Goal: Transaction & Acquisition: Purchase product/service

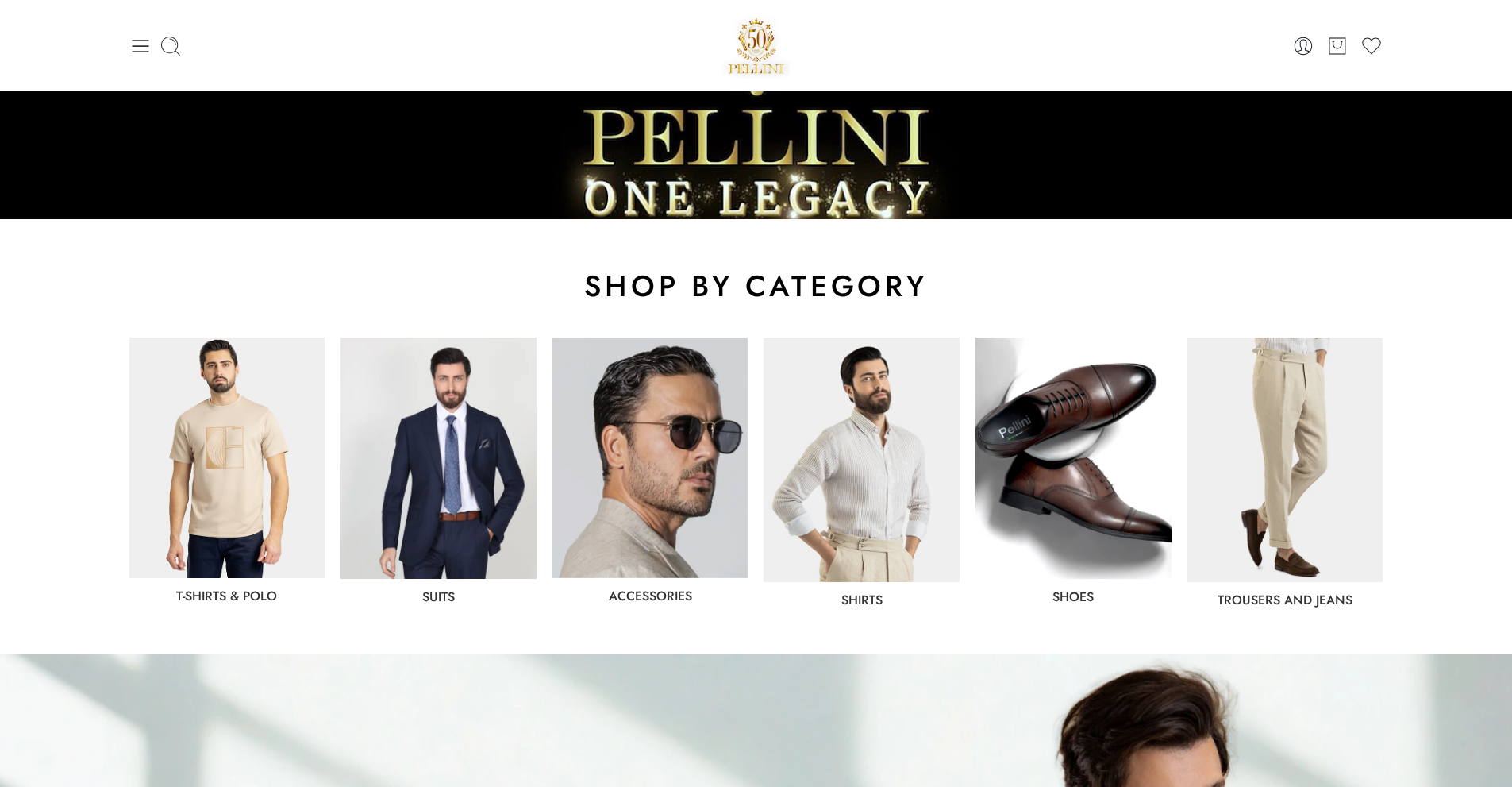
scroll to position [318, 0]
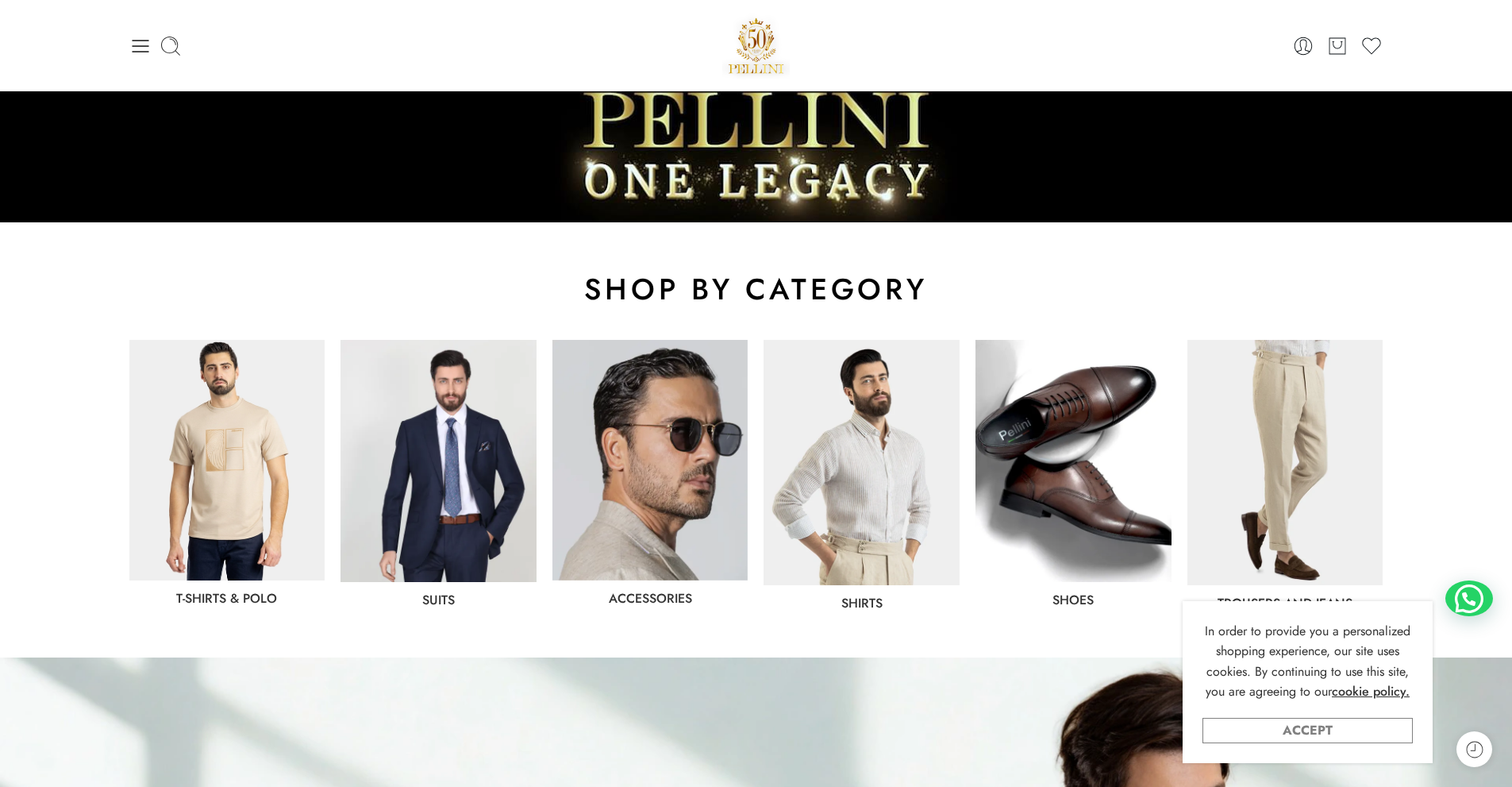
click at [549, 568] on link "Accept" at bounding box center [1308, 730] width 210 height 25
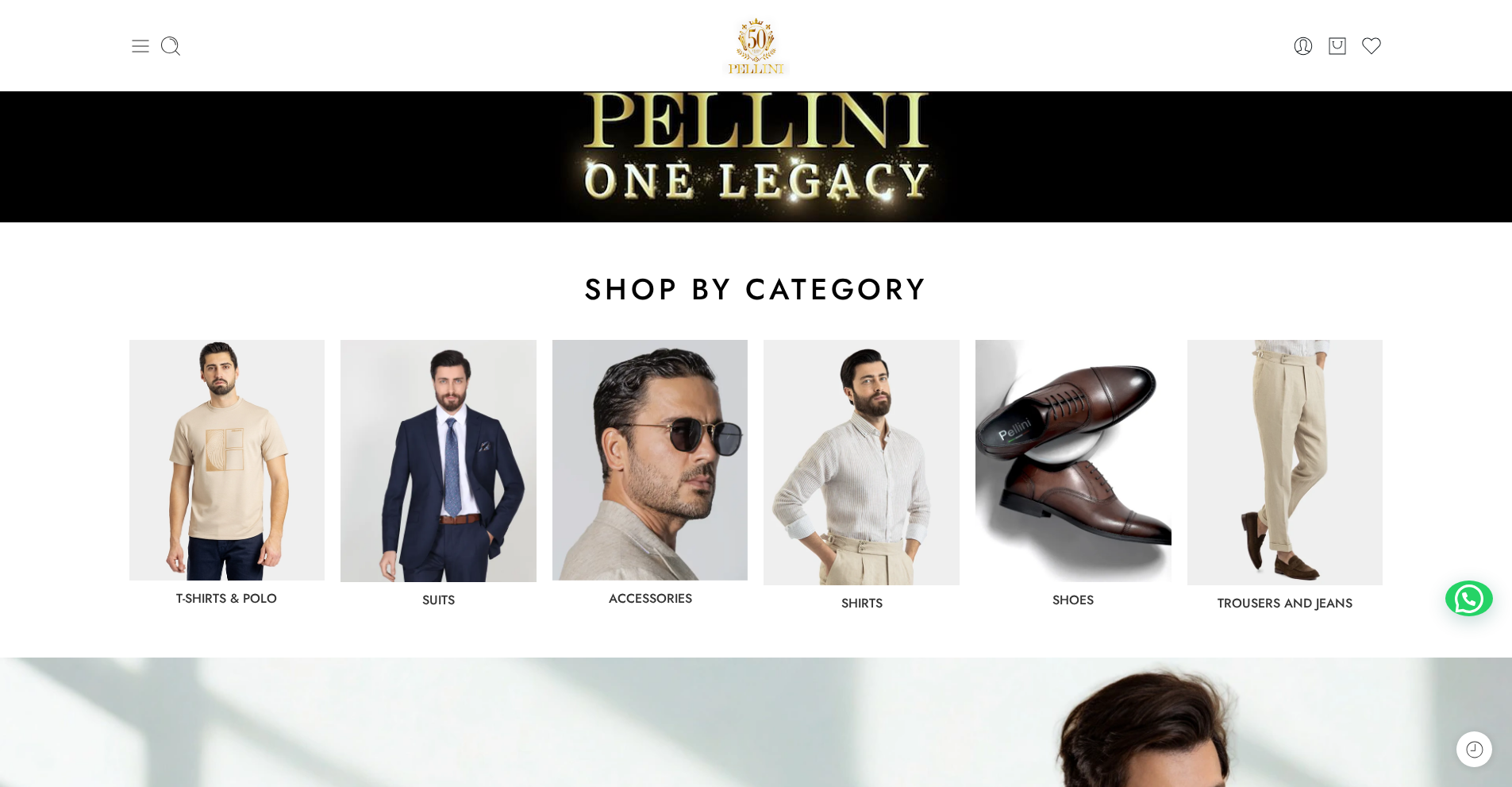
click at [136, 54] on icon at bounding box center [140, 46] width 22 height 22
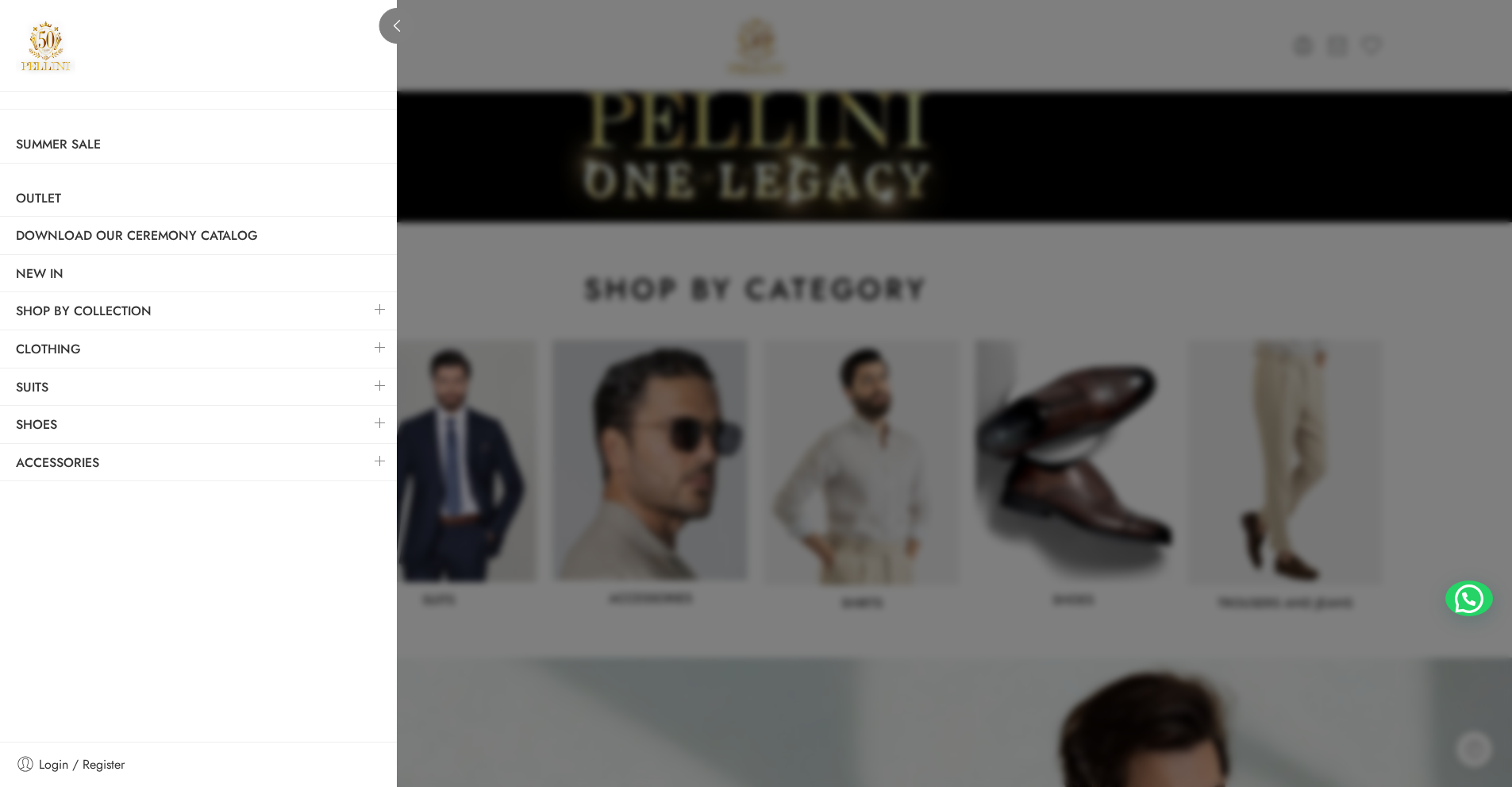
click at [391, 33] on link at bounding box center [397, 26] width 36 height 36
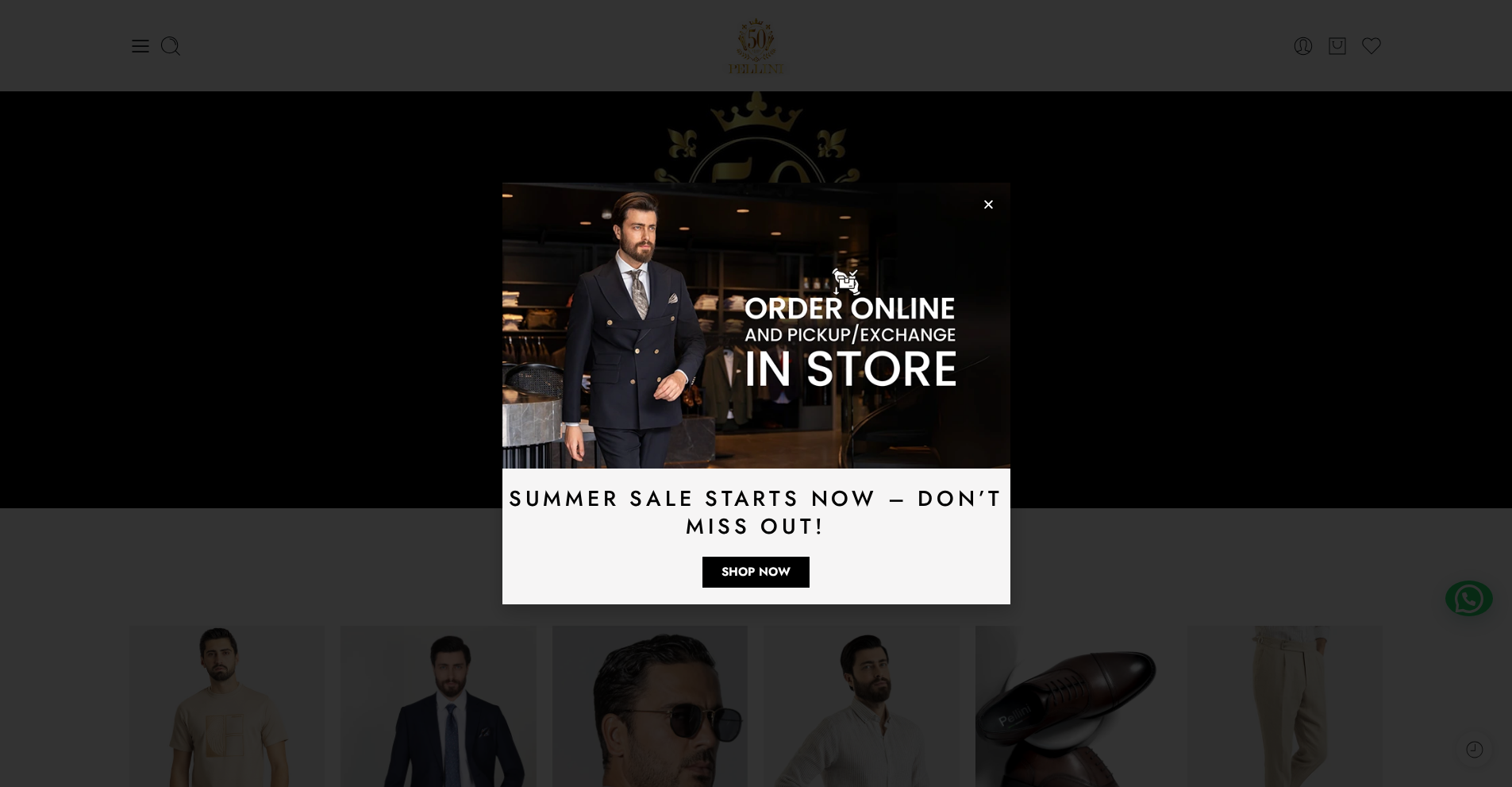
scroll to position [0, 0]
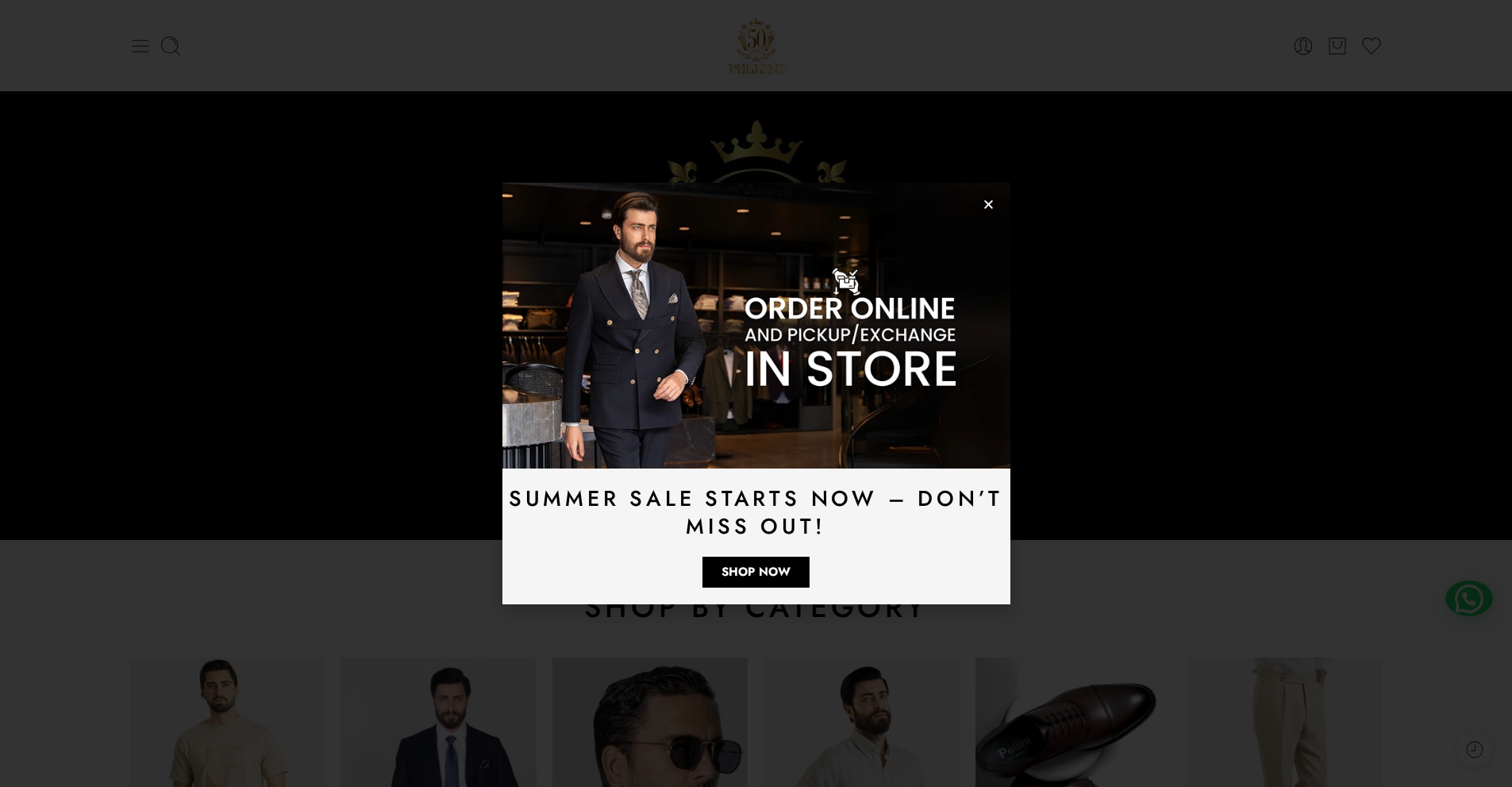
click at [138, 45] on icon at bounding box center [140, 46] width 17 height 13
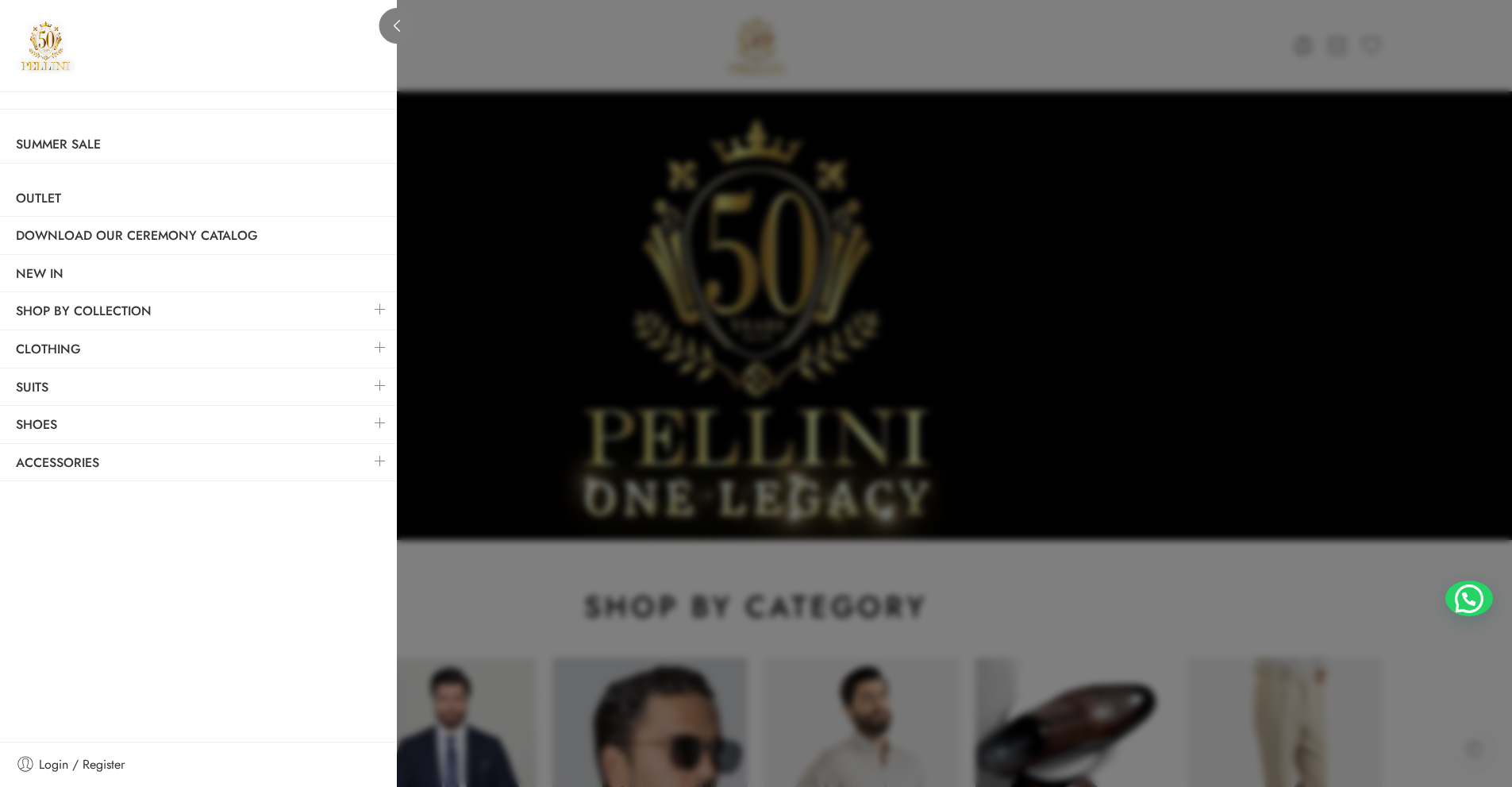
click at [394, 31] on icon at bounding box center [397, 26] width 12 height 12
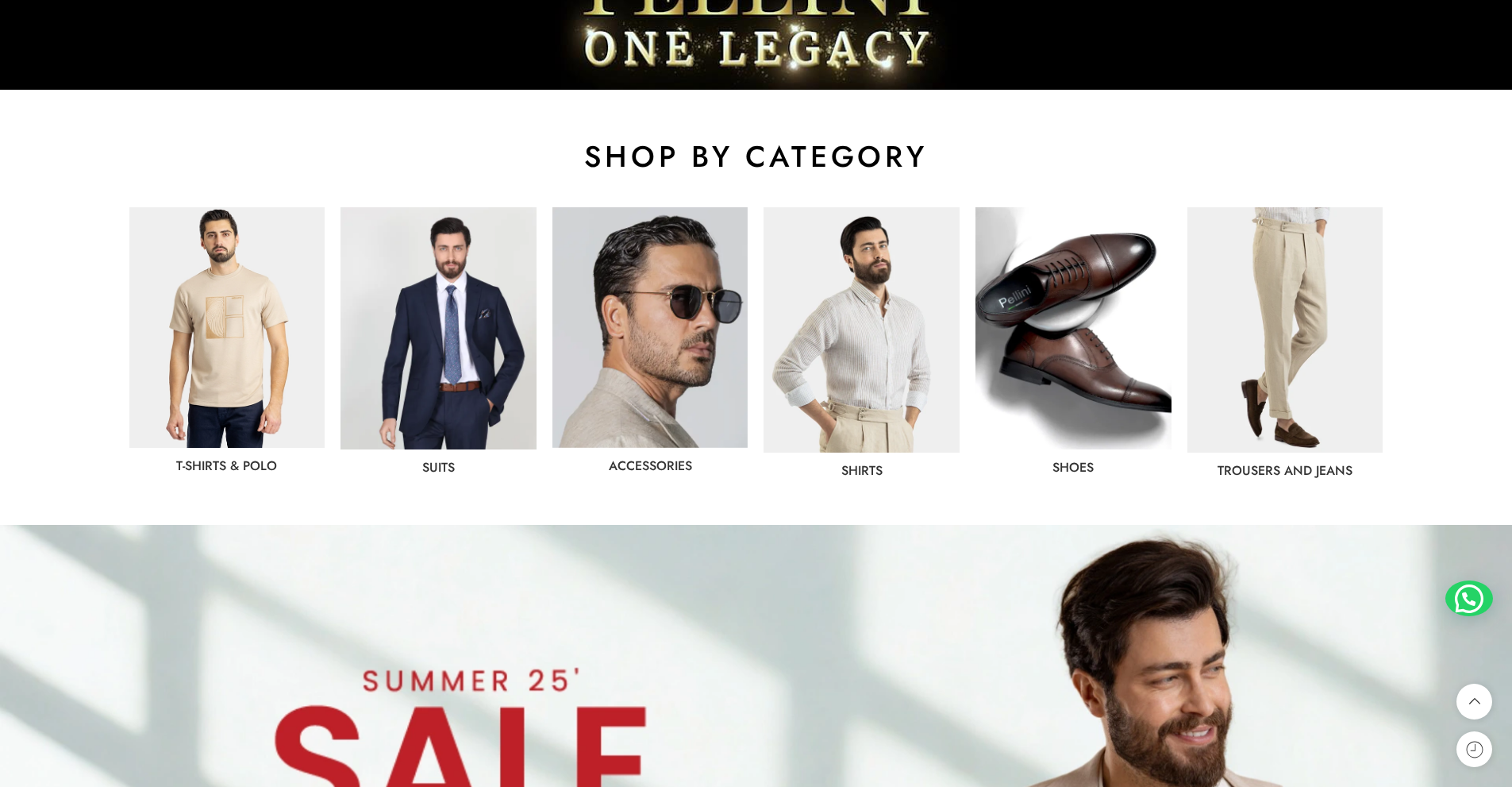
scroll to position [476, 0]
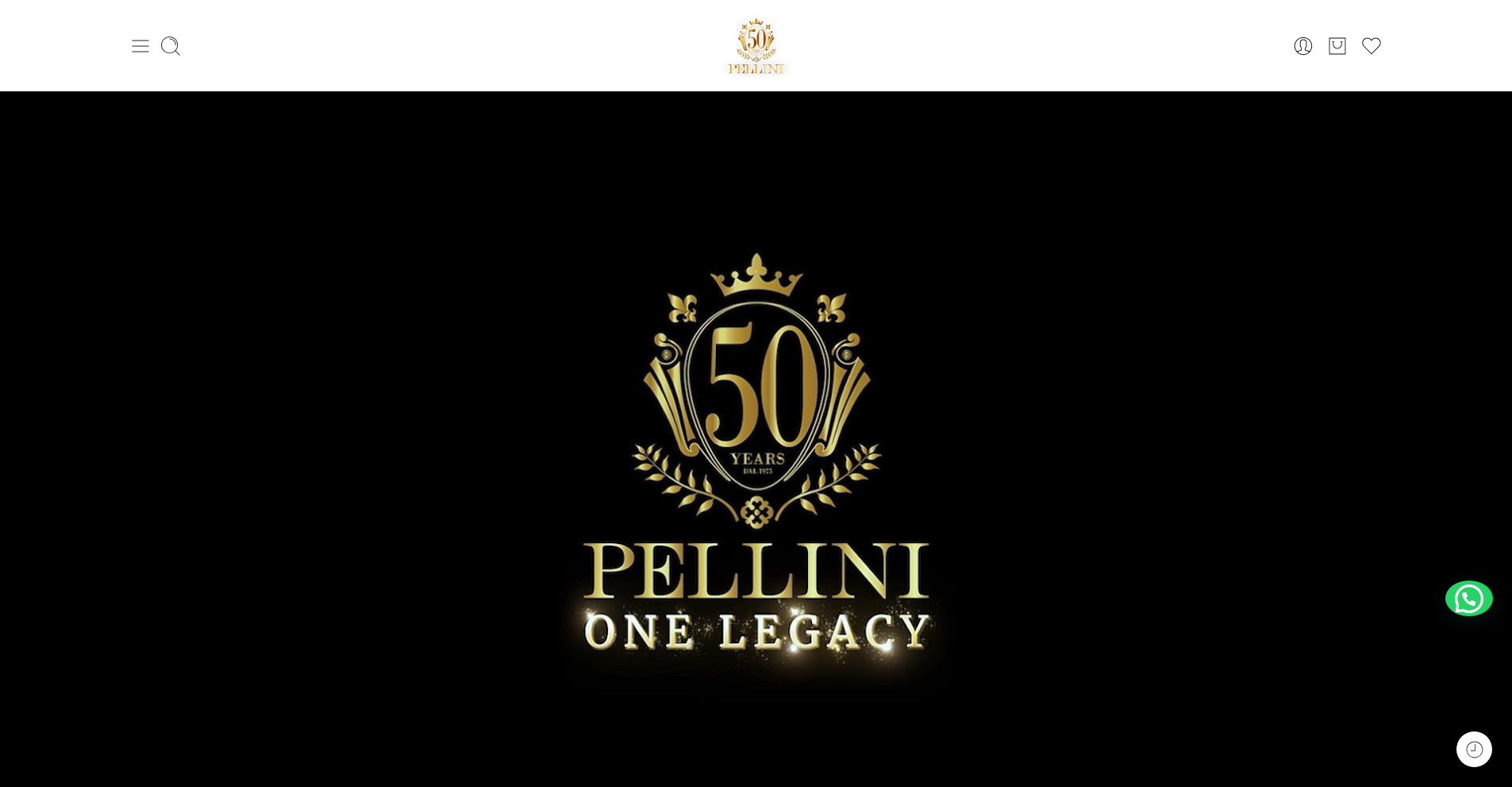
click at [139, 46] on icon at bounding box center [140, 46] width 17 height 13
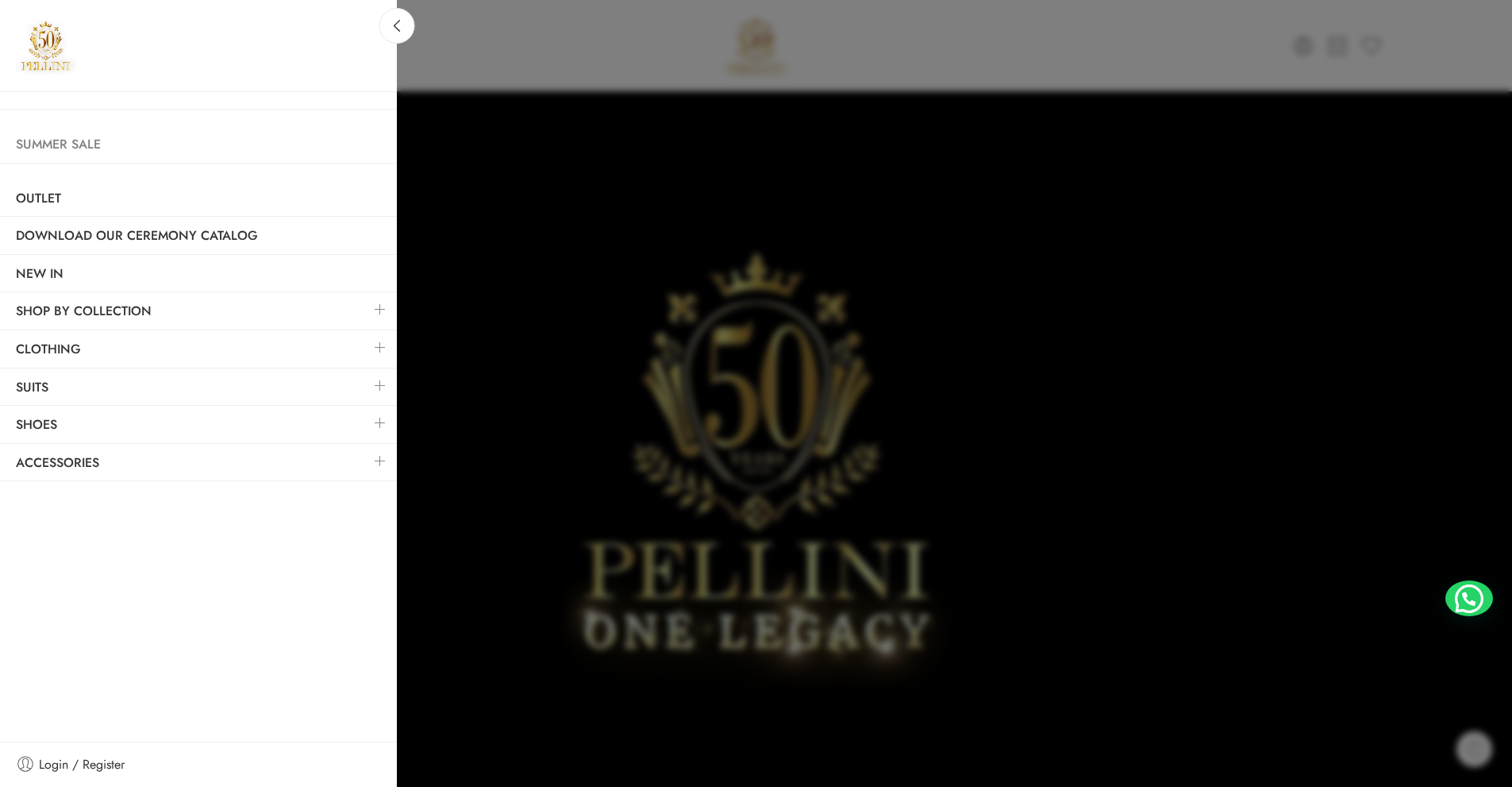
click at [67, 141] on link "Summer Sale" at bounding box center [198, 144] width 397 height 37
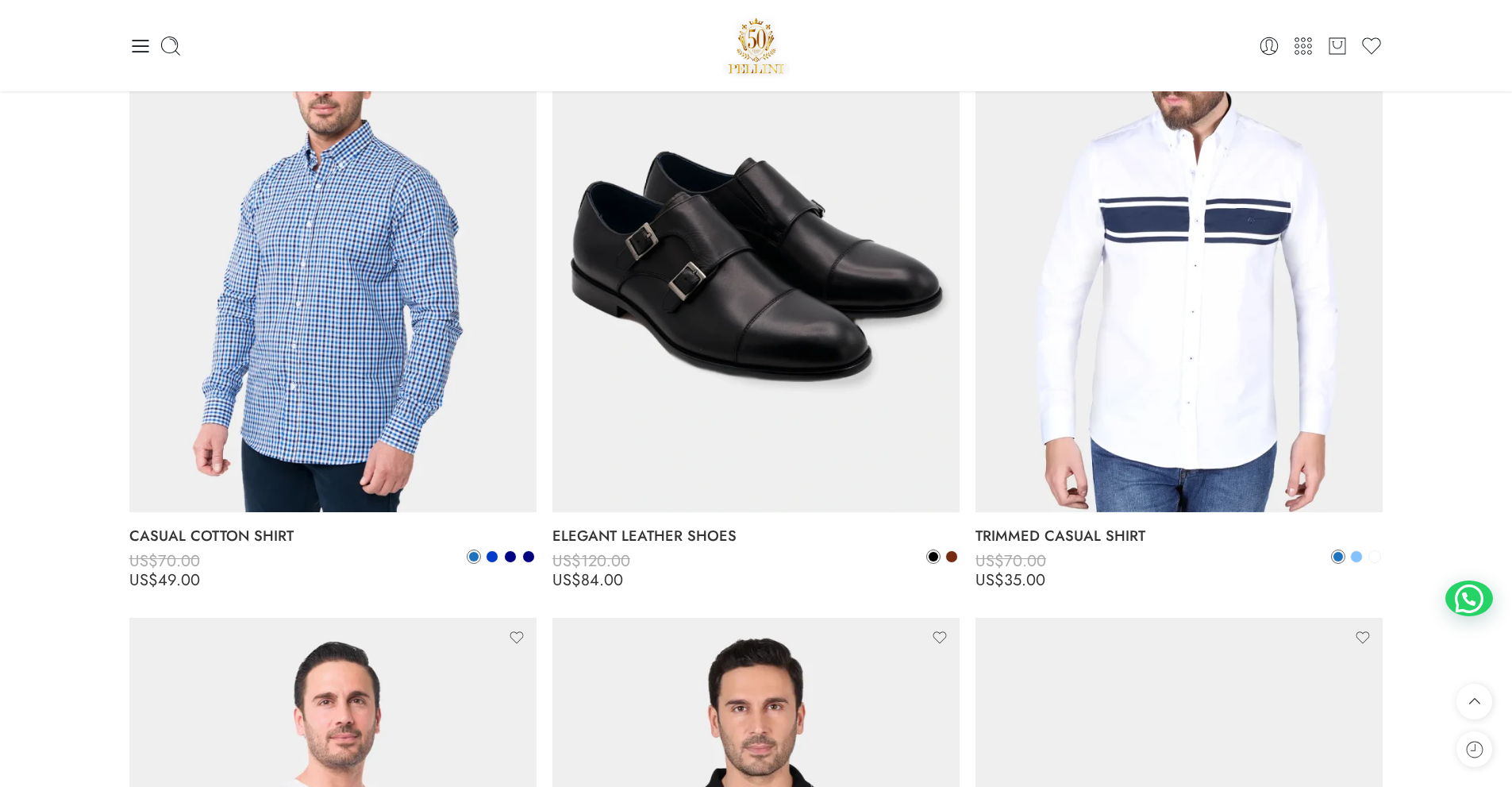
scroll to position [10639, 0]
